Goal: Transaction & Acquisition: Purchase product/service

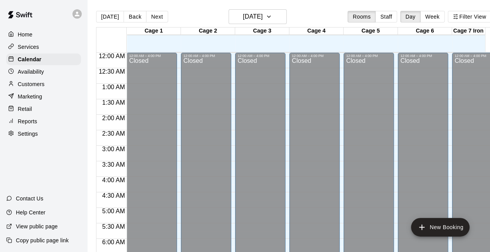
scroll to position [534, 0]
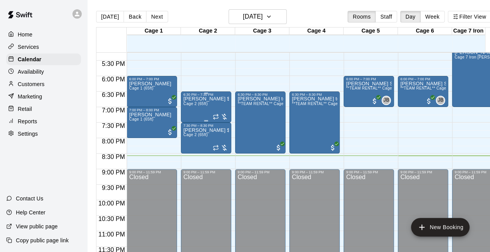
click at [225, 120] on div at bounding box center [219, 117] width 15 height 8
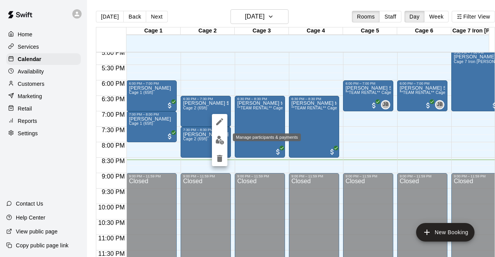
click at [216, 143] on img "edit" at bounding box center [220, 140] width 9 height 9
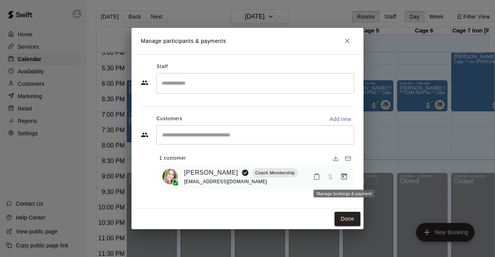
click at [343, 172] on button "Manage bookings & payment" at bounding box center [344, 177] width 14 height 14
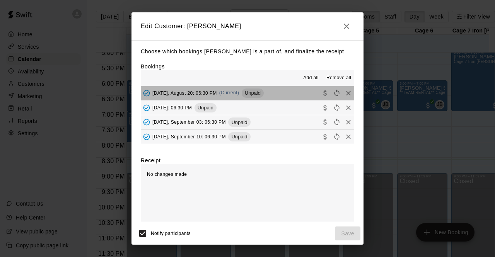
click at [302, 94] on button "[DATE], August 20: 06:30 PM (Current) Unpaid" at bounding box center [248, 93] width 214 height 14
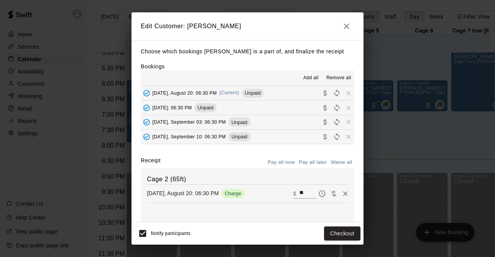
click at [302, 94] on button "[DATE], August 20: 06:30 PM (Current) Unpaid" at bounding box center [248, 93] width 214 height 14
click at [339, 233] on button "Checkout" at bounding box center [342, 234] width 36 height 14
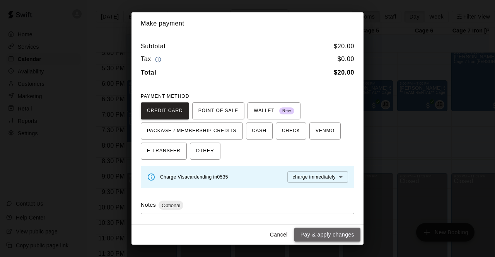
click at [324, 236] on button "Pay & apply changes" at bounding box center [327, 235] width 66 height 14
click at [324, 236] on div "Cancel Pay & apply changes" at bounding box center [248, 235] width 232 height 21
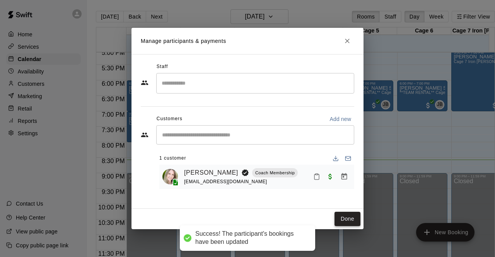
click at [343, 220] on button "Done" at bounding box center [348, 219] width 26 height 14
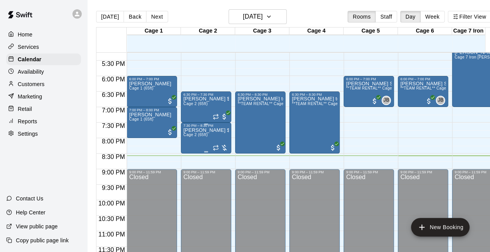
click at [226, 150] on div at bounding box center [219, 148] width 15 height 8
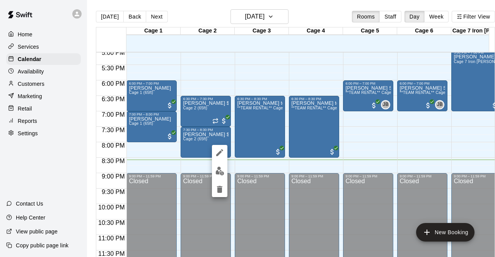
click at [219, 172] on img "edit" at bounding box center [220, 171] width 9 height 9
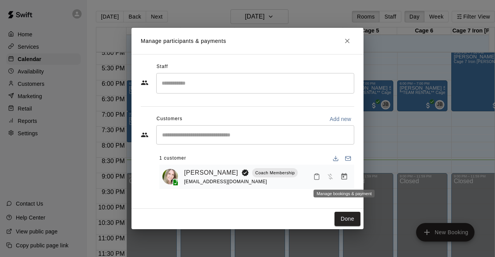
click at [346, 176] on icon "Manage bookings & payment" at bounding box center [345, 176] width 6 height 7
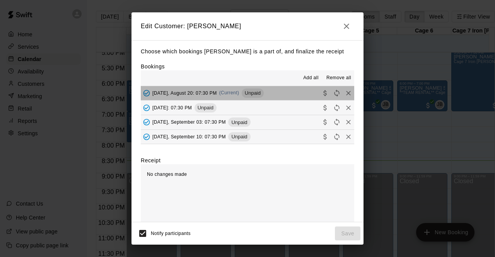
click at [296, 95] on button "[DATE], August 20: 07:30 PM (Current) Unpaid" at bounding box center [248, 93] width 214 height 14
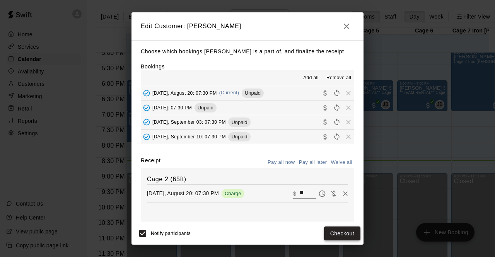
click at [339, 238] on button "Checkout" at bounding box center [342, 234] width 36 height 14
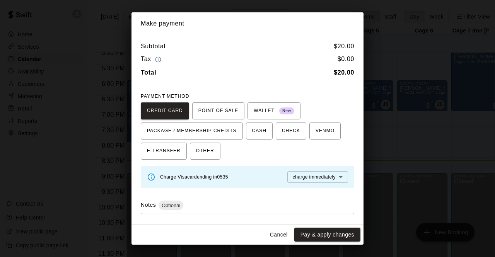
drag, startPoint x: 331, startPoint y: 231, endPoint x: 275, endPoint y: 208, distance: 61.1
click at [275, 208] on div "Notes Optional" at bounding box center [248, 205] width 214 height 9
click at [311, 234] on button "Pay & apply changes" at bounding box center [327, 235] width 66 height 14
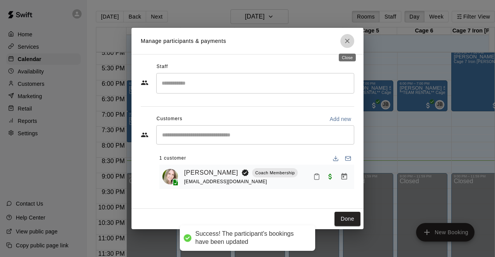
click at [344, 42] on icon "Close" at bounding box center [348, 41] width 8 height 8
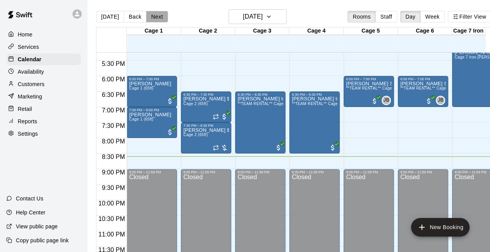
click at [155, 15] on button "Next" at bounding box center [157, 17] width 22 height 12
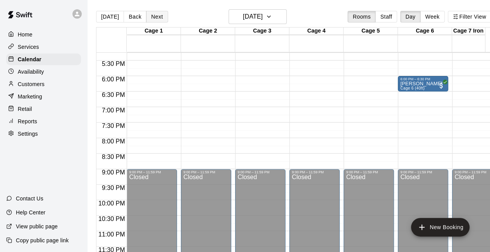
click at [158, 17] on button "Next" at bounding box center [157, 17] width 22 height 12
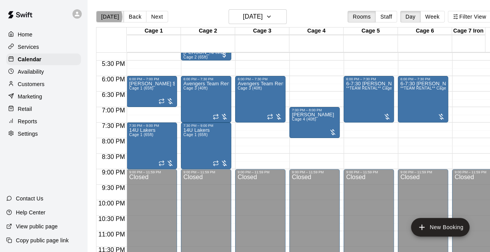
click at [108, 17] on button "[DATE]" at bounding box center [110, 17] width 28 height 12
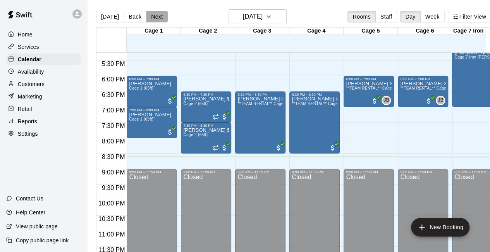
click at [157, 18] on button "Next" at bounding box center [157, 17] width 22 height 12
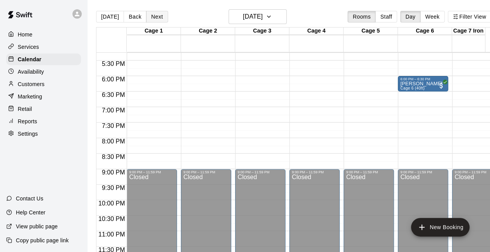
click at [157, 18] on button "Next" at bounding box center [157, 17] width 22 height 12
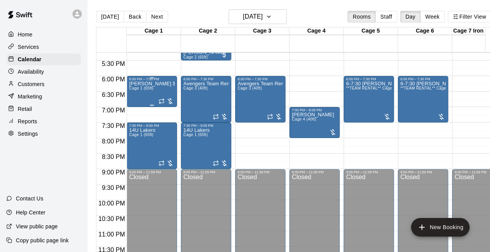
click at [171, 100] on div at bounding box center [165, 101] width 15 height 8
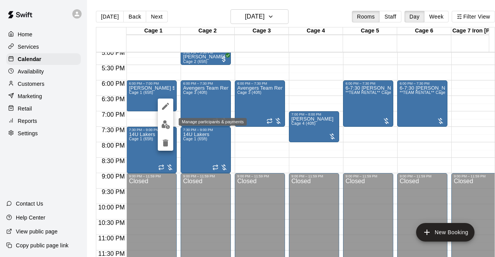
click at [163, 125] on img "edit" at bounding box center [165, 124] width 9 height 9
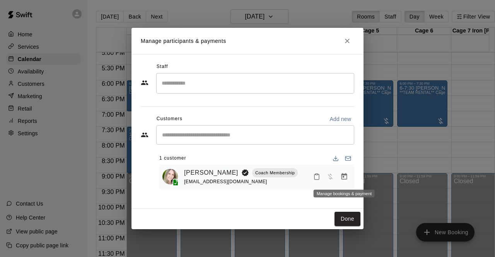
click at [344, 176] on icon "Manage bookings & payment" at bounding box center [345, 177] width 8 height 8
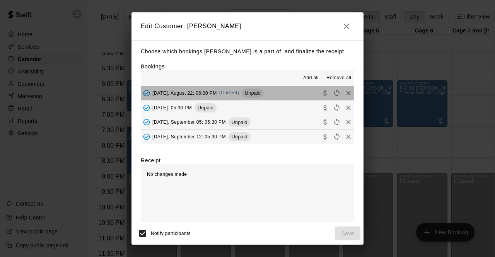
click at [286, 97] on button "[DATE], August 22: 06:00 PM (Current) Unpaid" at bounding box center [248, 93] width 214 height 14
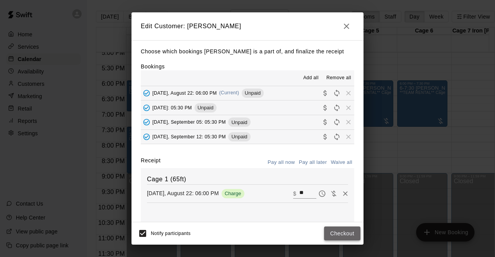
click at [331, 233] on button "Checkout" at bounding box center [342, 234] width 36 height 14
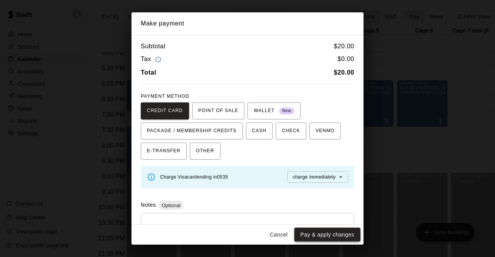
click at [301, 235] on button "Pay & apply changes" at bounding box center [327, 235] width 66 height 14
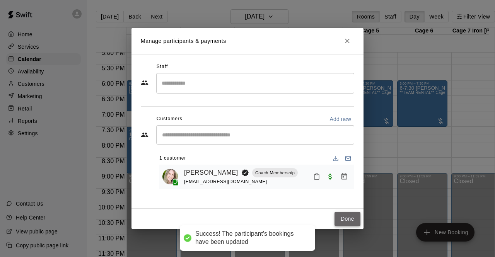
click at [351, 218] on button "Done" at bounding box center [348, 219] width 26 height 14
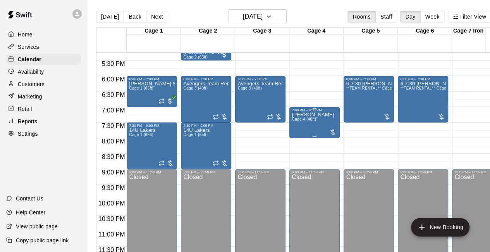
click at [332, 132] on div at bounding box center [333, 132] width 8 height 8
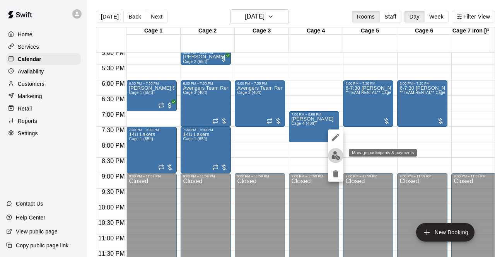
click at [332, 157] on img "edit" at bounding box center [336, 155] width 9 height 9
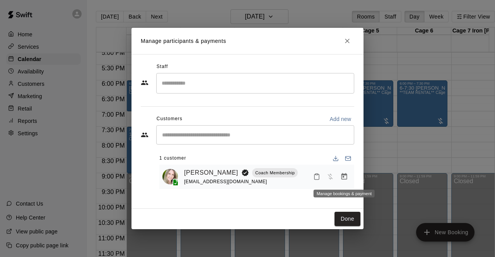
click at [344, 178] on icon "Manage bookings & payment" at bounding box center [345, 177] width 8 height 8
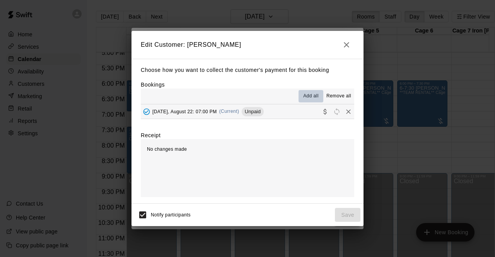
click at [307, 95] on span "Add all" at bounding box center [310, 96] width 15 height 8
click at [301, 111] on button "[DATE], August 22: 07:00 PM (Current) Unpaid" at bounding box center [248, 111] width 214 height 14
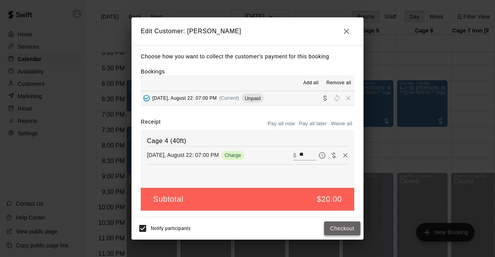
click at [330, 225] on button "Checkout" at bounding box center [342, 229] width 36 height 14
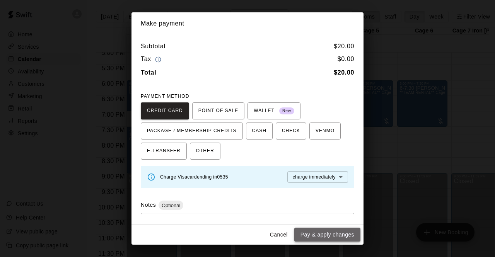
click at [312, 236] on button "Pay & apply changes" at bounding box center [327, 235] width 66 height 14
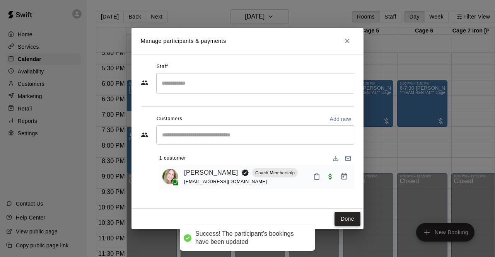
click at [350, 216] on button "Done" at bounding box center [348, 219] width 26 height 14
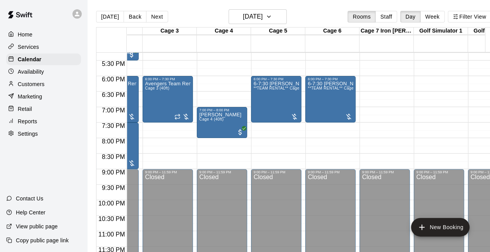
scroll to position [0, 0]
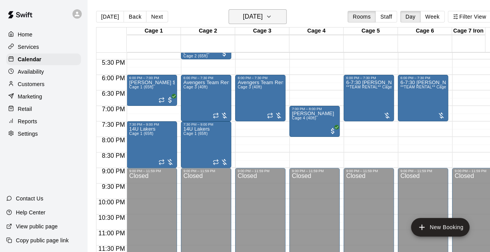
click at [272, 20] on icon "button" at bounding box center [268, 16] width 6 height 9
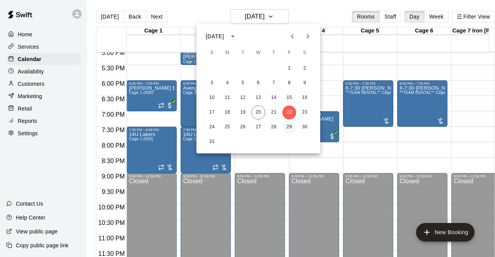
click at [289, 125] on button "29" at bounding box center [289, 127] width 14 height 14
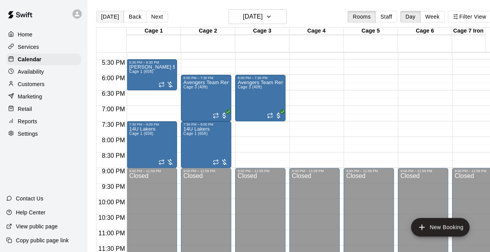
click at [109, 16] on button "[DATE]" at bounding box center [110, 17] width 28 height 12
